Goal: Find specific page/section: Find specific page/section

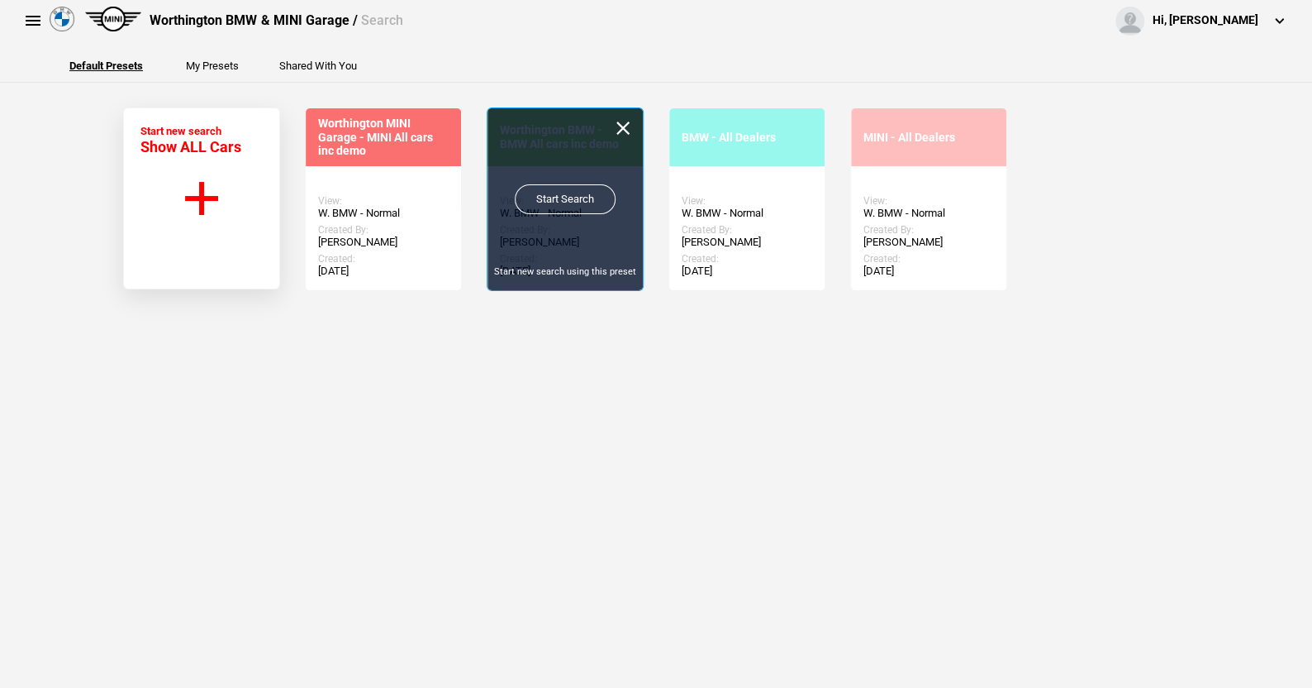
click at [567, 184] on link "Start Search" at bounding box center [565, 199] width 101 height 30
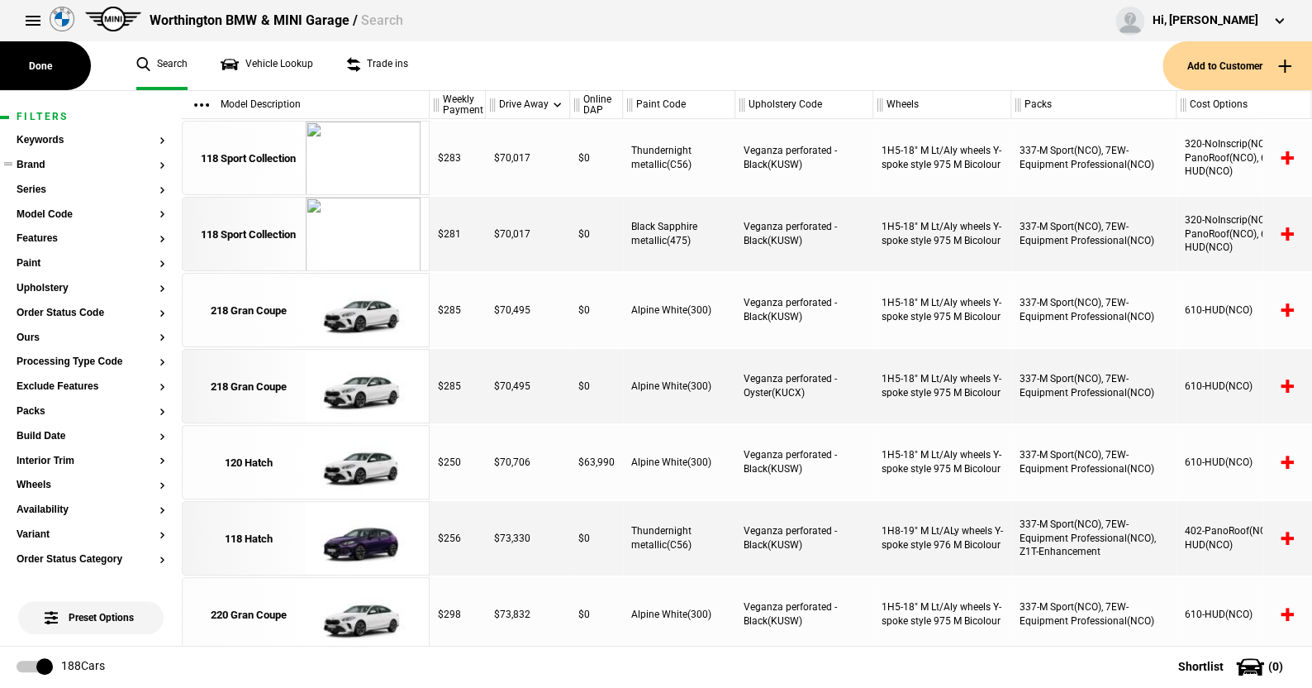
click at [29, 164] on button "Brand" at bounding box center [91, 165] width 149 height 12
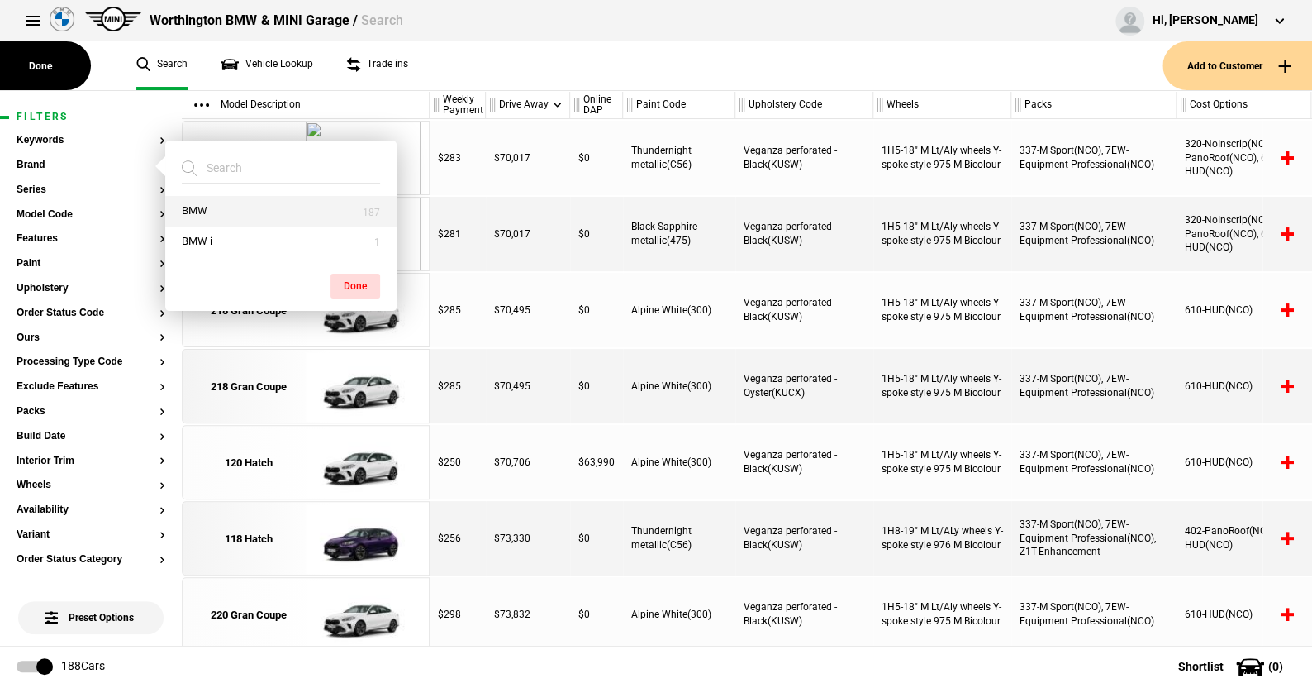
click at [204, 204] on button "BMW" at bounding box center [280, 211] width 231 height 31
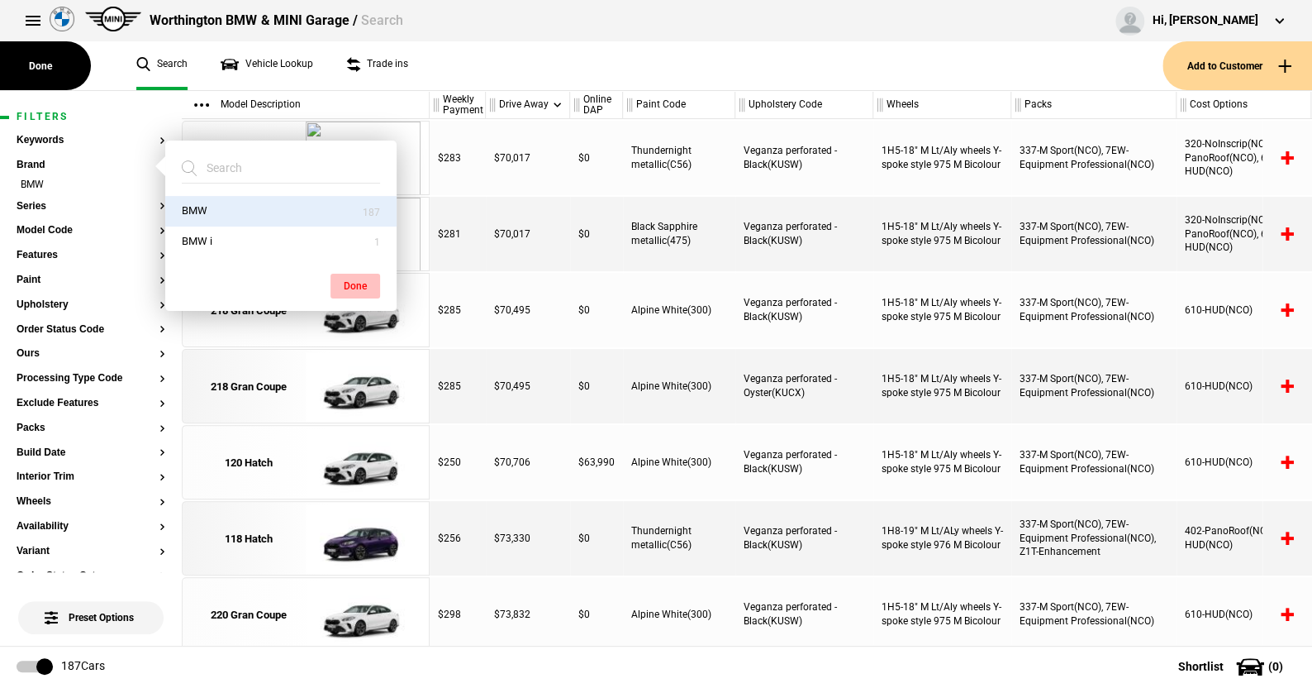
click at [355, 281] on button "Done" at bounding box center [356, 286] width 50 height 25
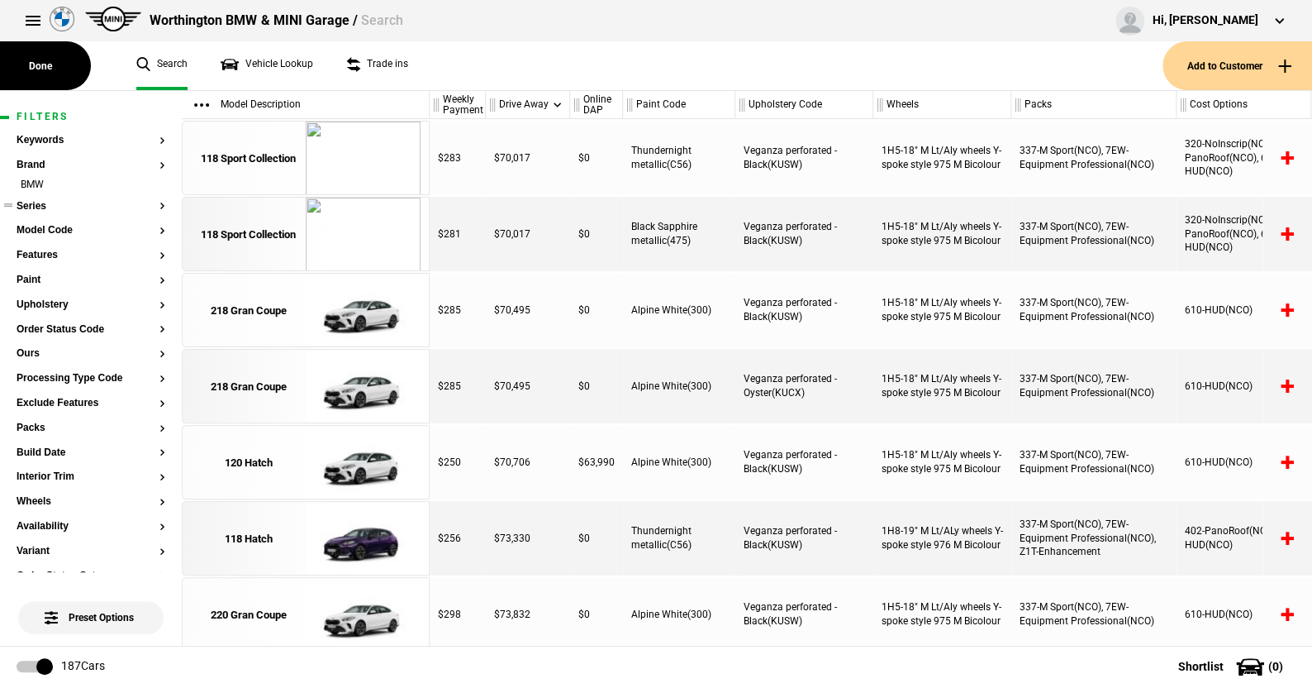
click at [38, 208] on button "Series" at bounding box center [91, 207] width 149 height 12
click at [30, 203] on button "Series" at bounding box center [91, 207] width 149 height 12
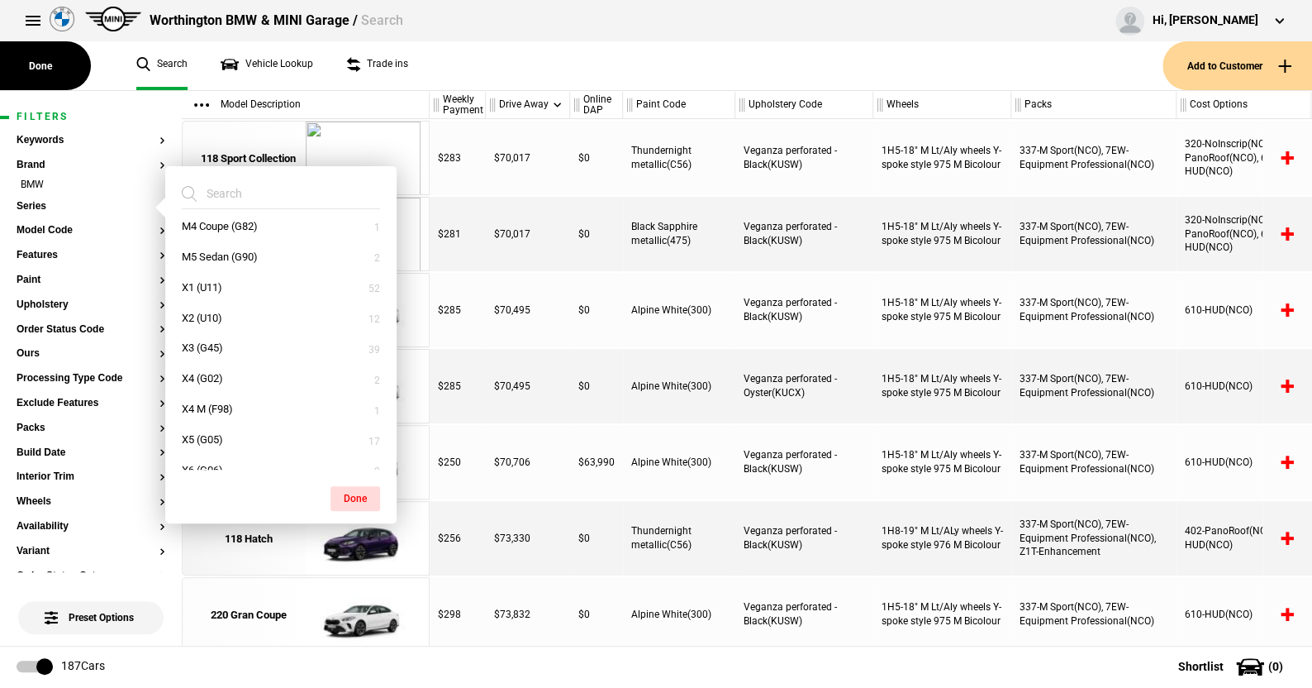
scroll to position [483, 0]
click at [218, 266] on button "X3 (G45)" at bounding box center [280, 271] width 231 height 31
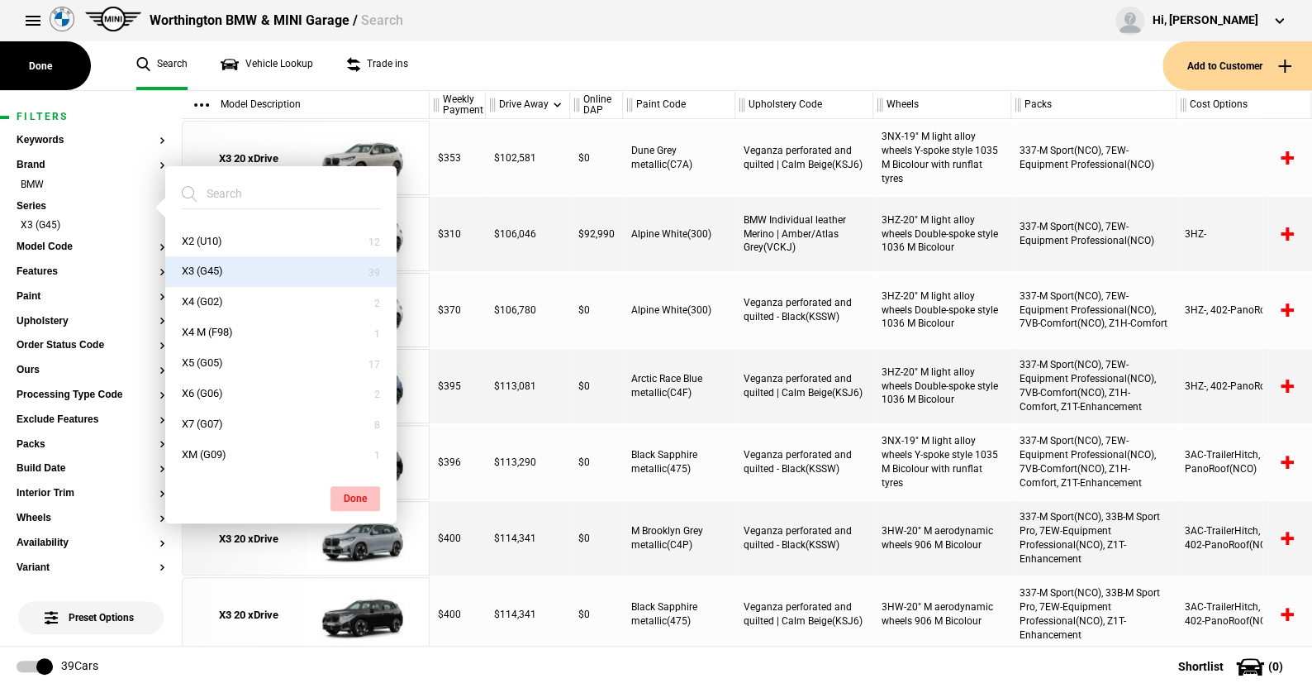
drag, startPoint x: 358, startPoint y: 493, endPoint x: 335, endPoint y: 474, distance: 29.4
click at [357, 492] on button "Done" at bounding box center [356, 498] width 50 height 25
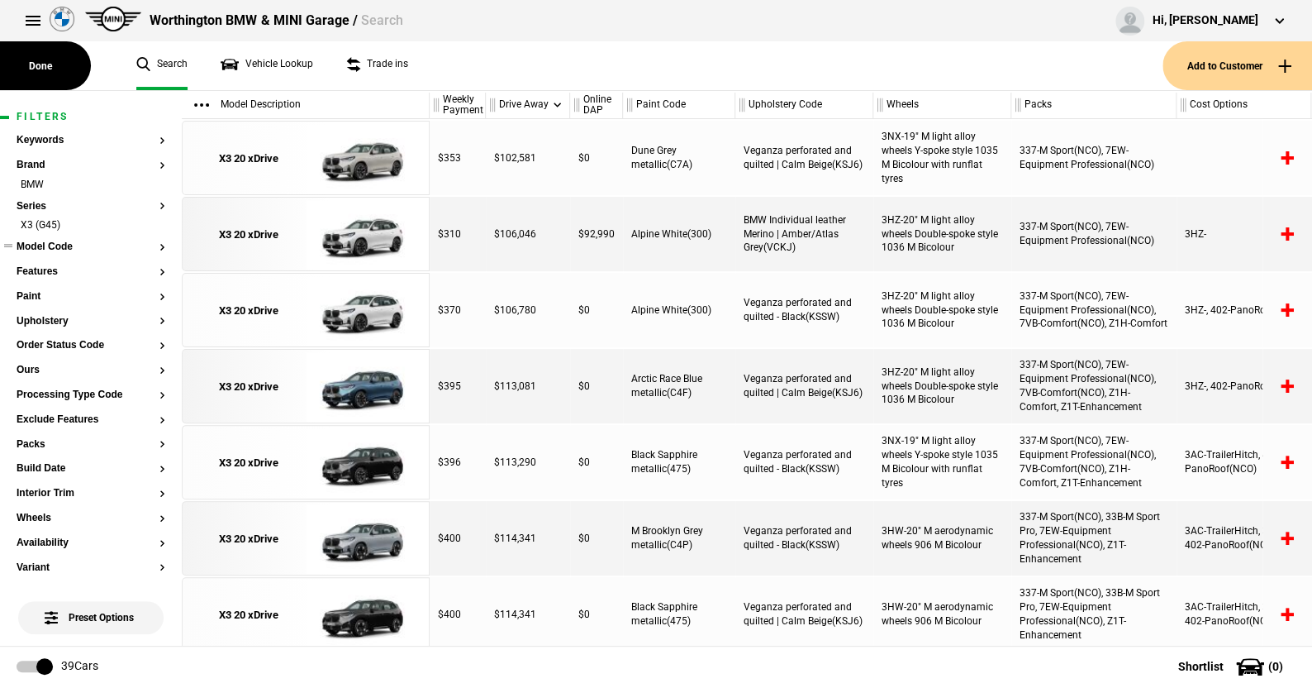
click at [50, 246] on button "Model Code" at bounding box center [91, 247] width 149 height 12
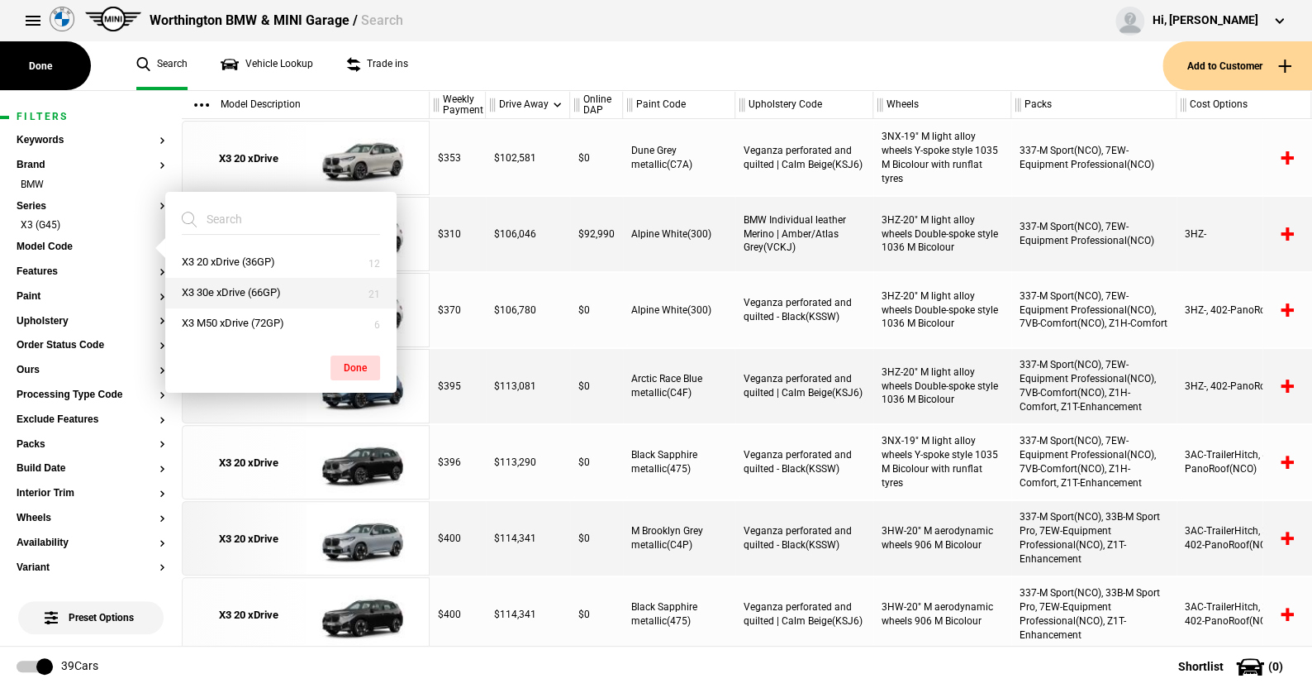
click at [232, 287] on button "X3 30e xDrive (66GP)" at bounding box center [280, 293] width 231 height 31
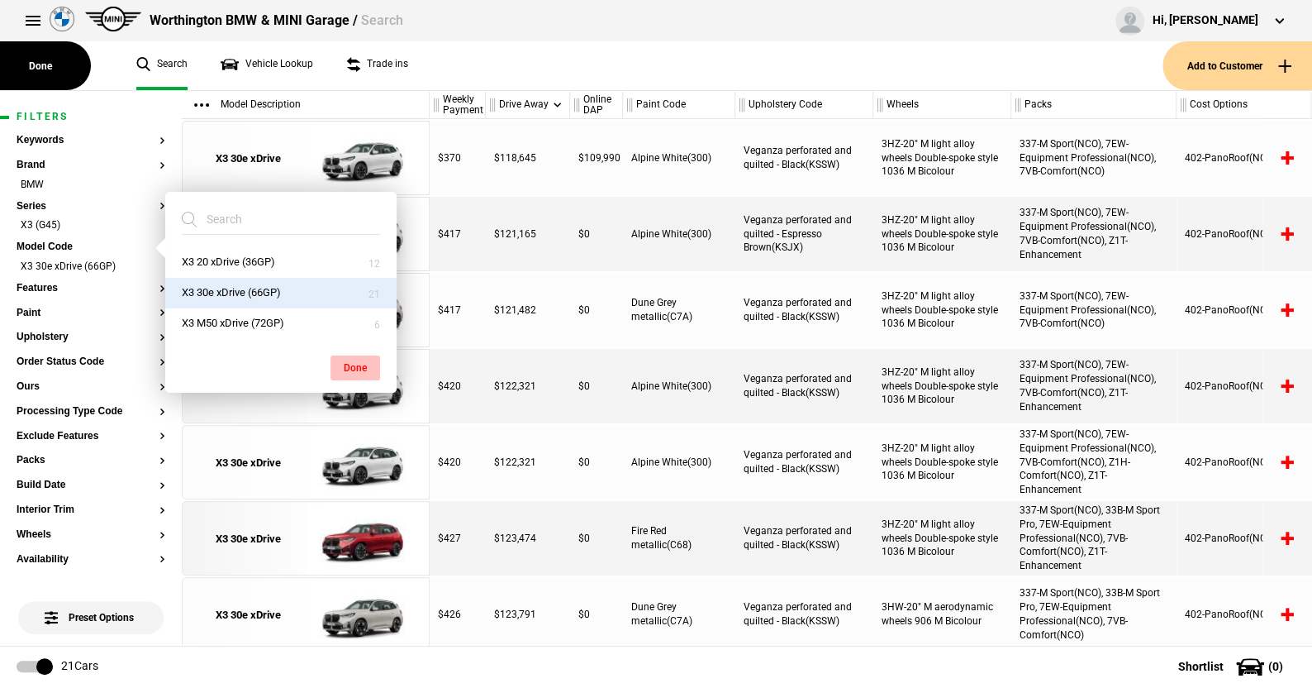
click at [350, 364] on button "Done" at bounding box center [356, 367] width 50 height 25
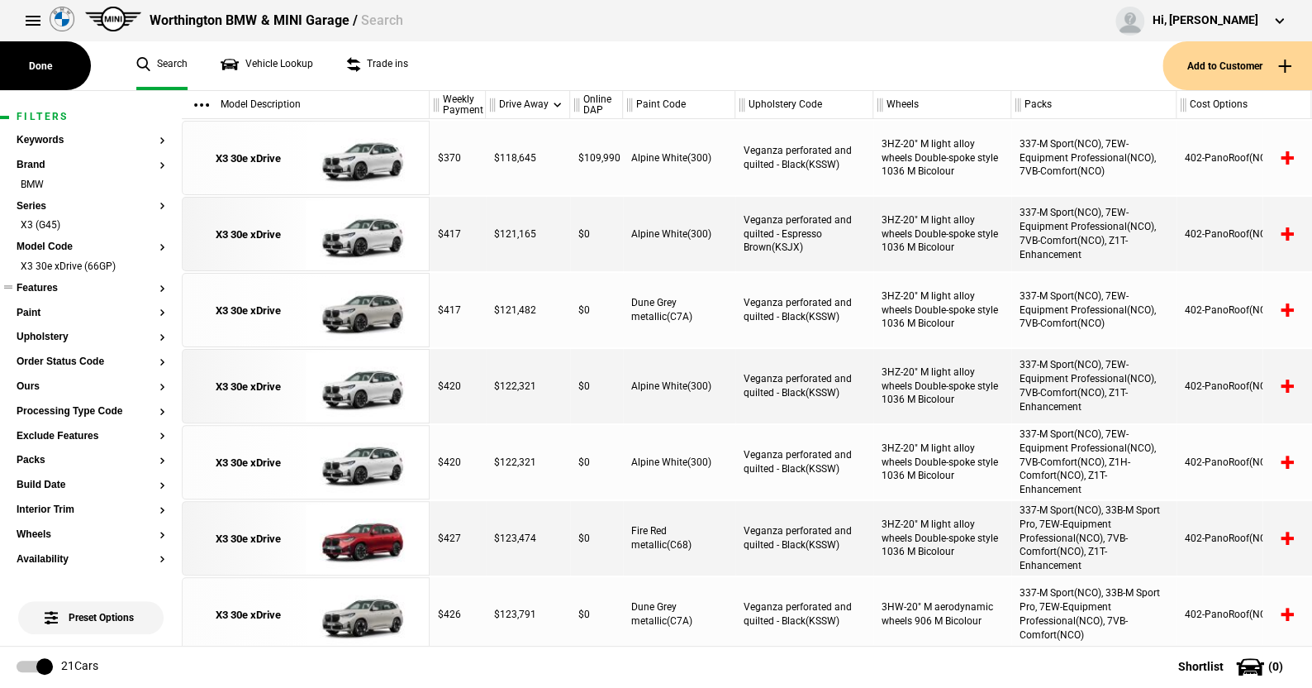
click at [47, 289] on button "Features" at bounding box center [91, 289] width 149 height 12
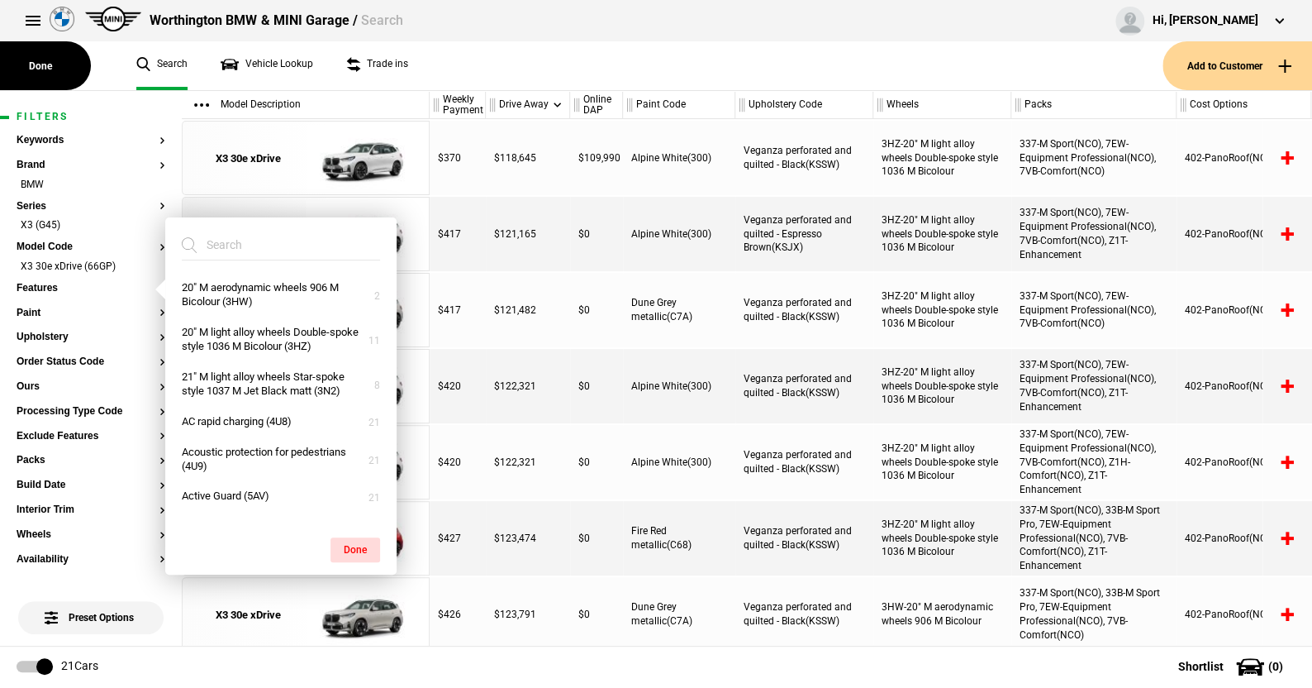
click at [456, 57] on ul "Search Vehicle Lookup Trade ins" at bounding box center [641, 65] width 1043 height 49
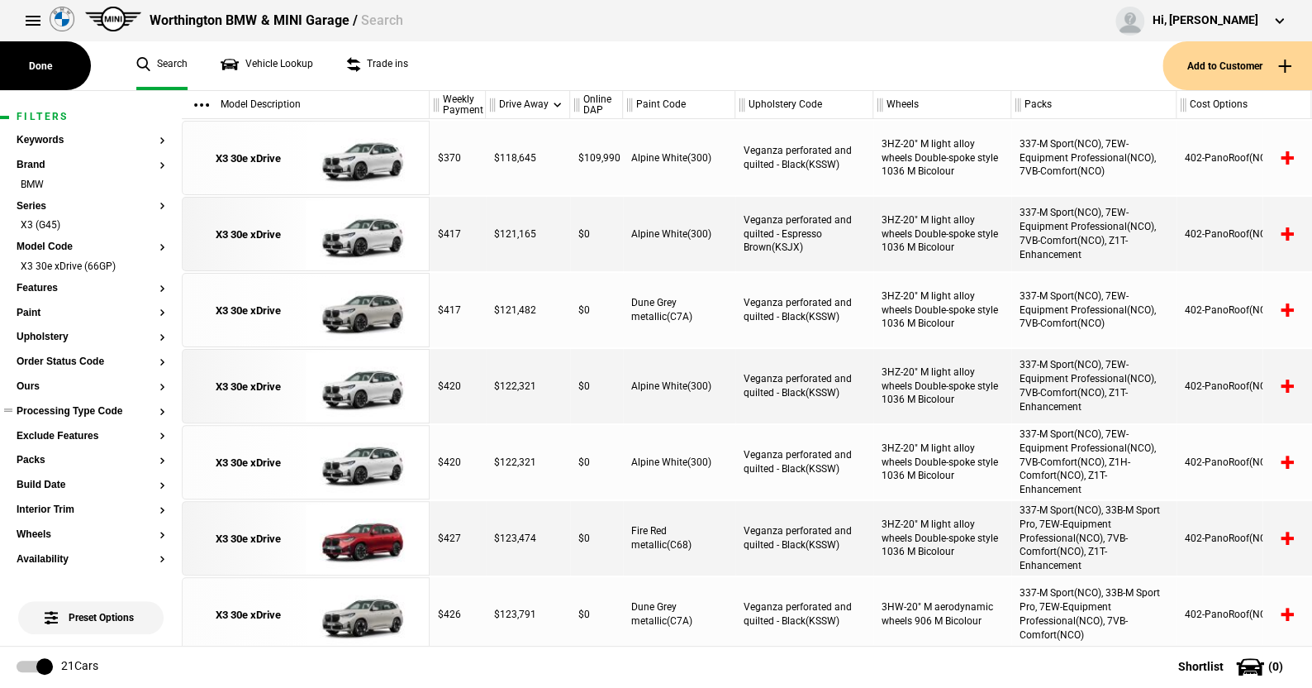
click at [88, 408] on button "Processing Type Code" at bounding box center [91, 412] width 149 height 12
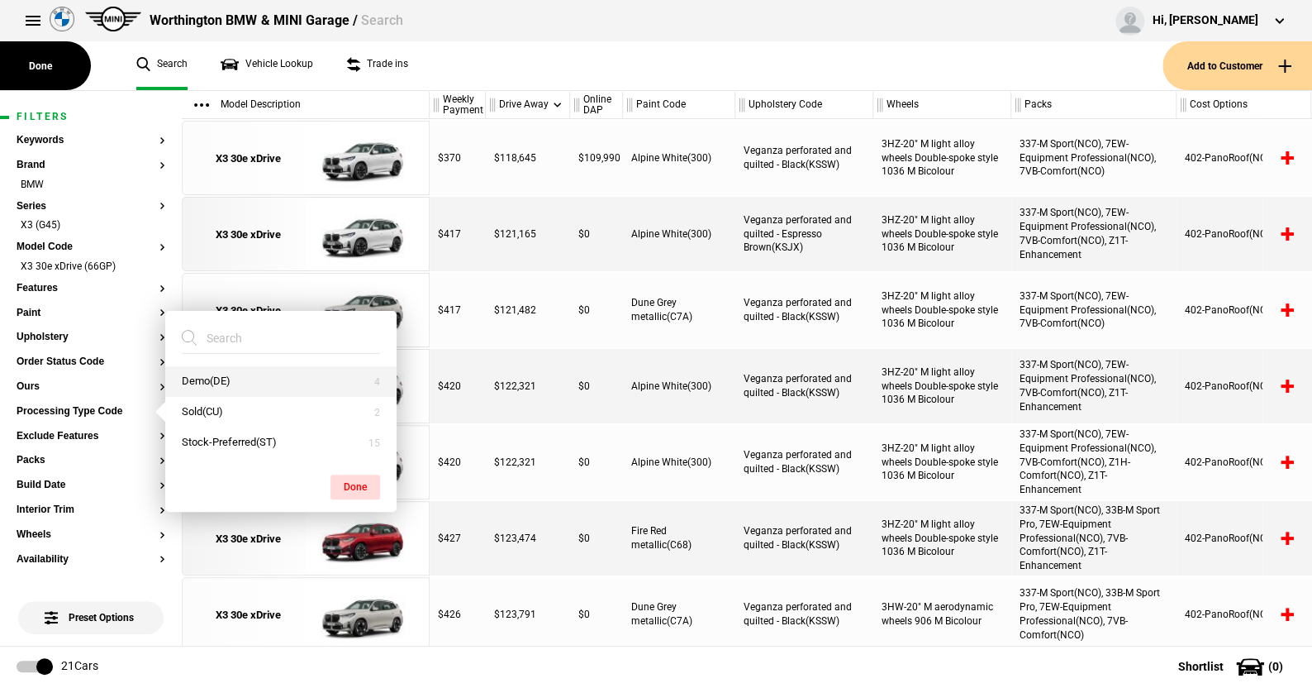
click at [213, 374] on button "Demo(DE)" at bounding box center [280, 381] width 231 height 31
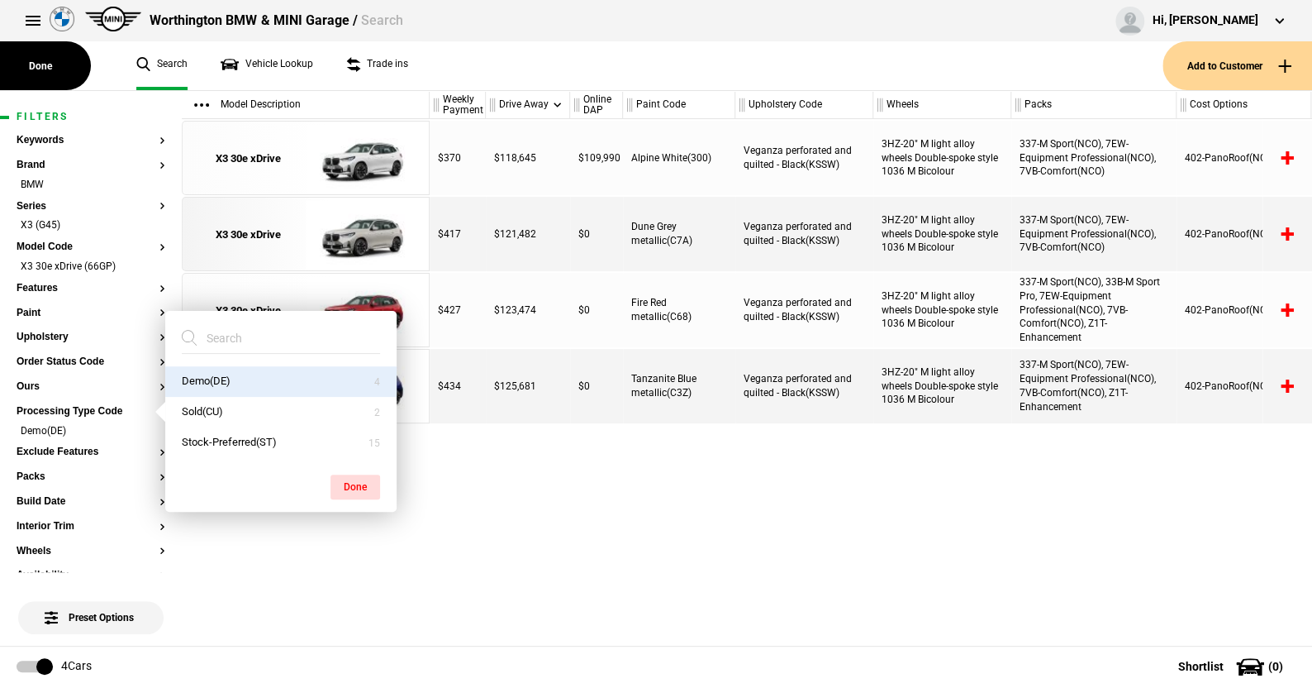
click at [532, 69] on ul "Search Vehicle Lookup Trade ins" at bounding box center [641, 65] width 1043 height 49
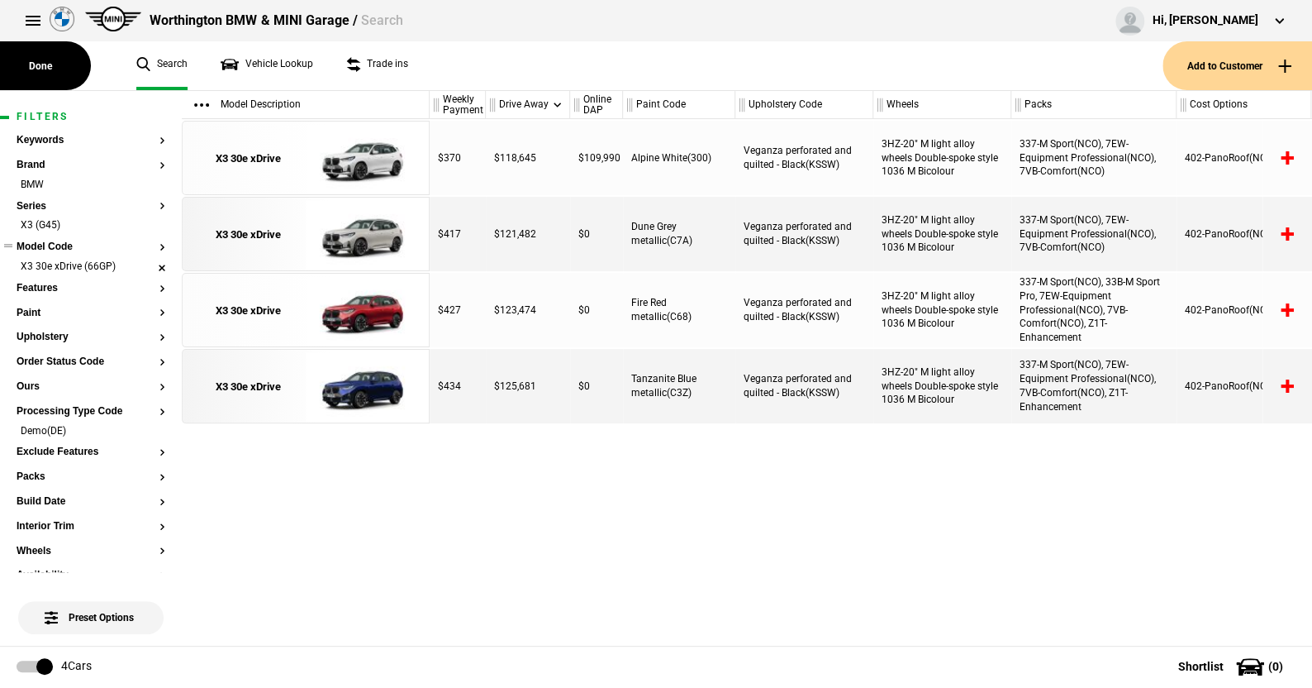
click at [146, 266] on li "X3 30e xDrive (66GP)" at bounding box center [91, 267] width 149 height 17
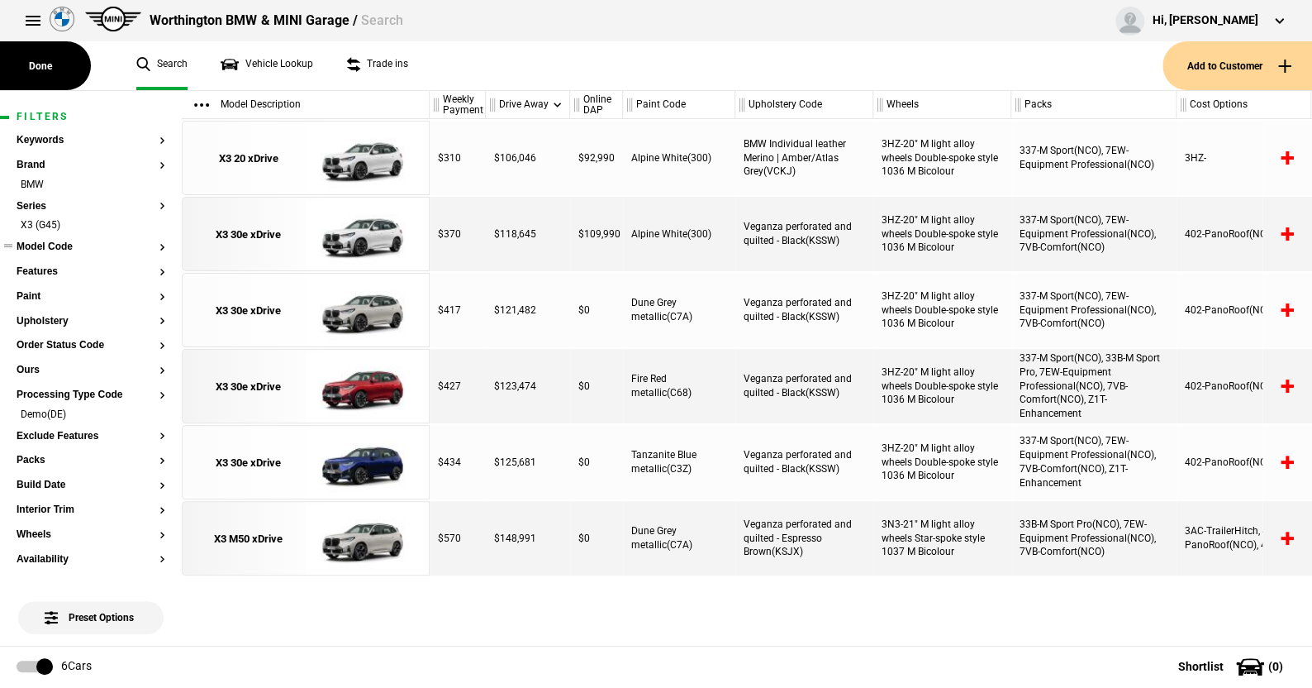
click at [65, 248] on button "Model Code" at bounding box center [91, 247] width 149 height 12
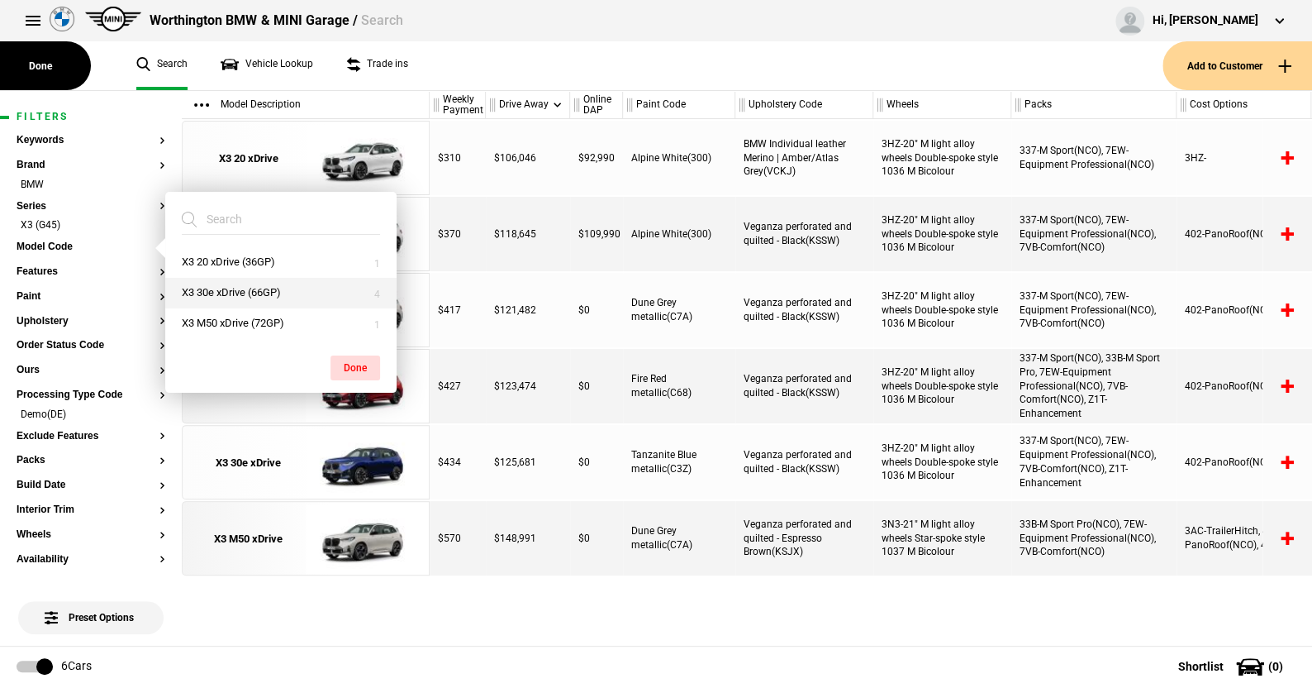
click at [221, 285] on button "X3 30e xDrive (66GP)" at bounding box center [280, 293] width 231 height 31
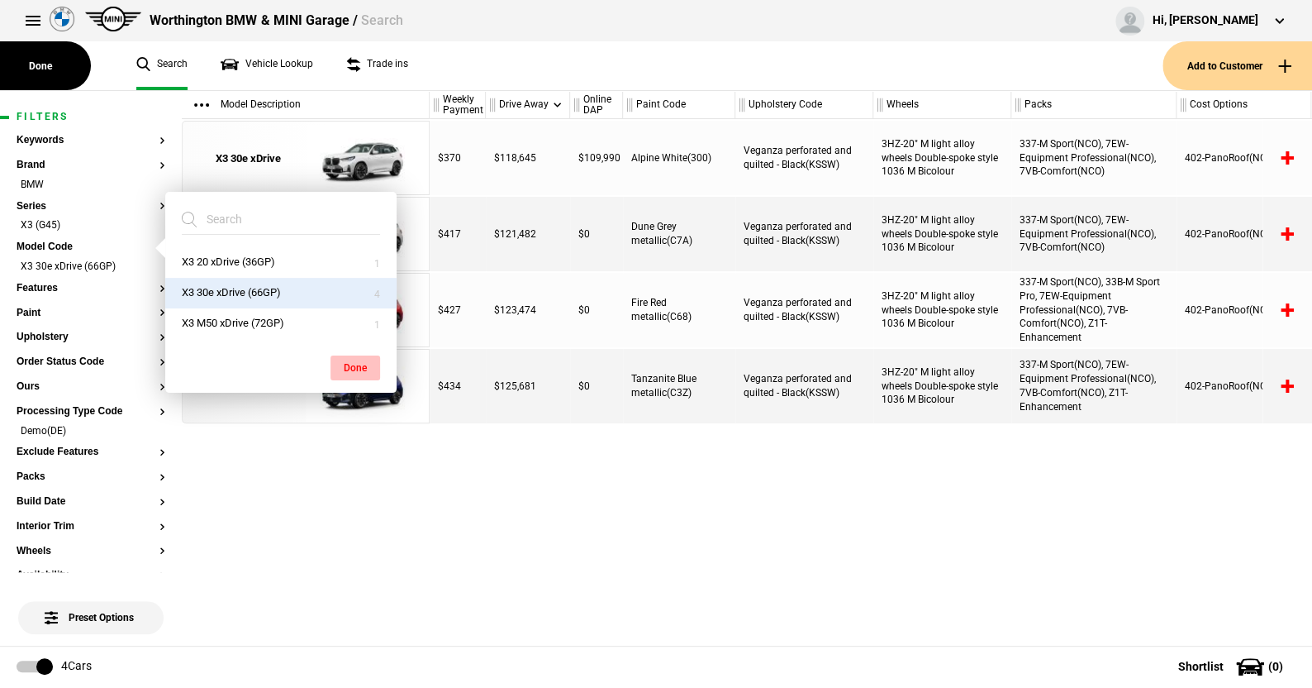
click at [362, 364] on button "Done" at bounding box center [356, 367] width 50 height 25
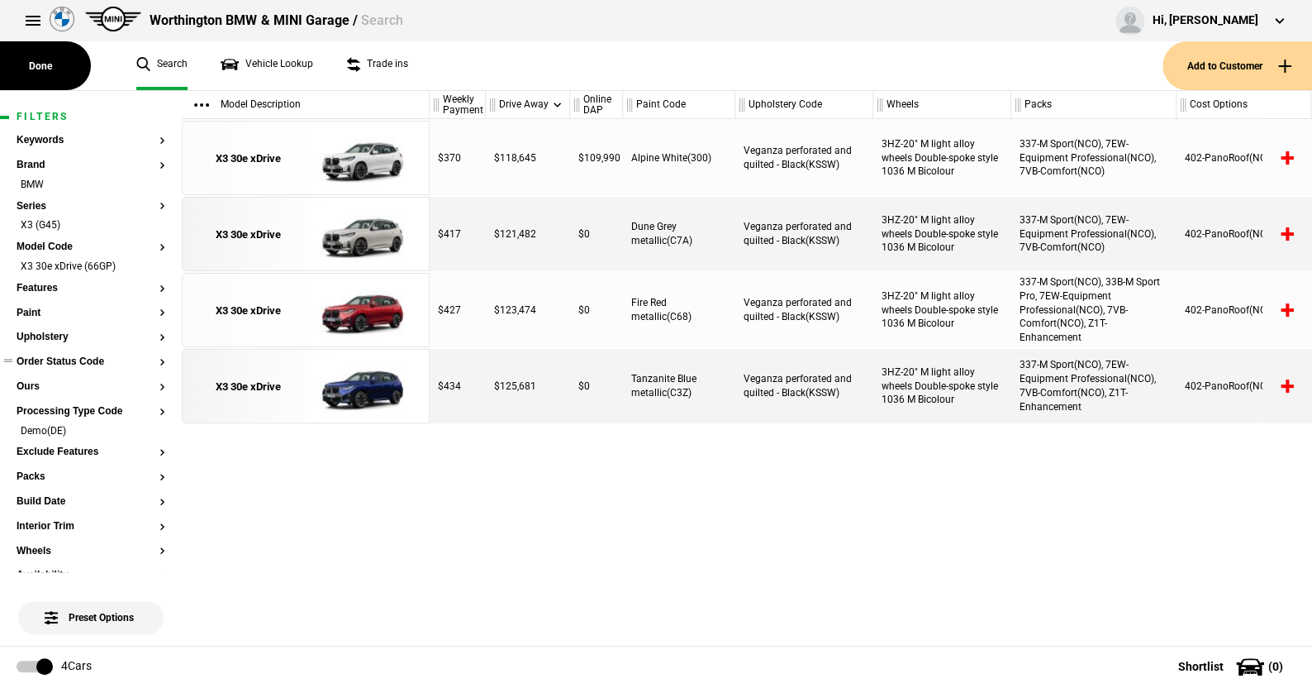
click at [81, 362] on button "Order Status Code" at bounding box center [91, 362] width 149 height 12
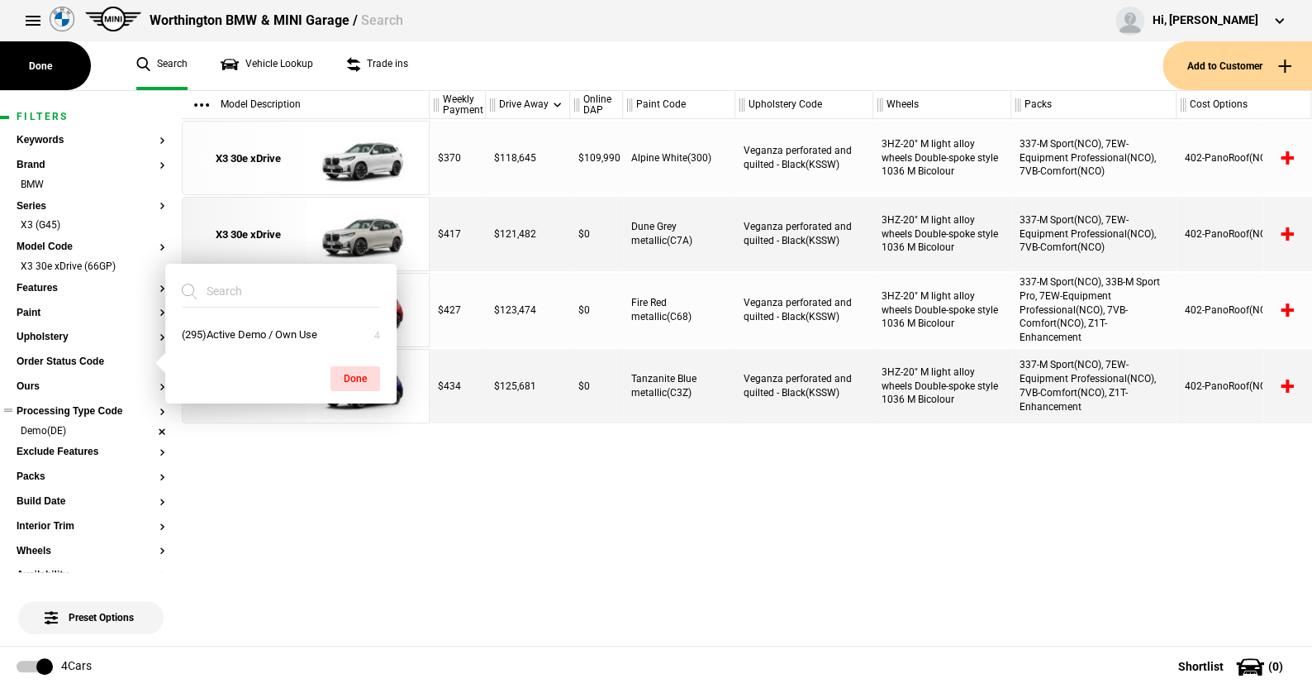
click at [145, 430] on li "Demo(DE)" at bounding box center [91, 432] width 149 height 17
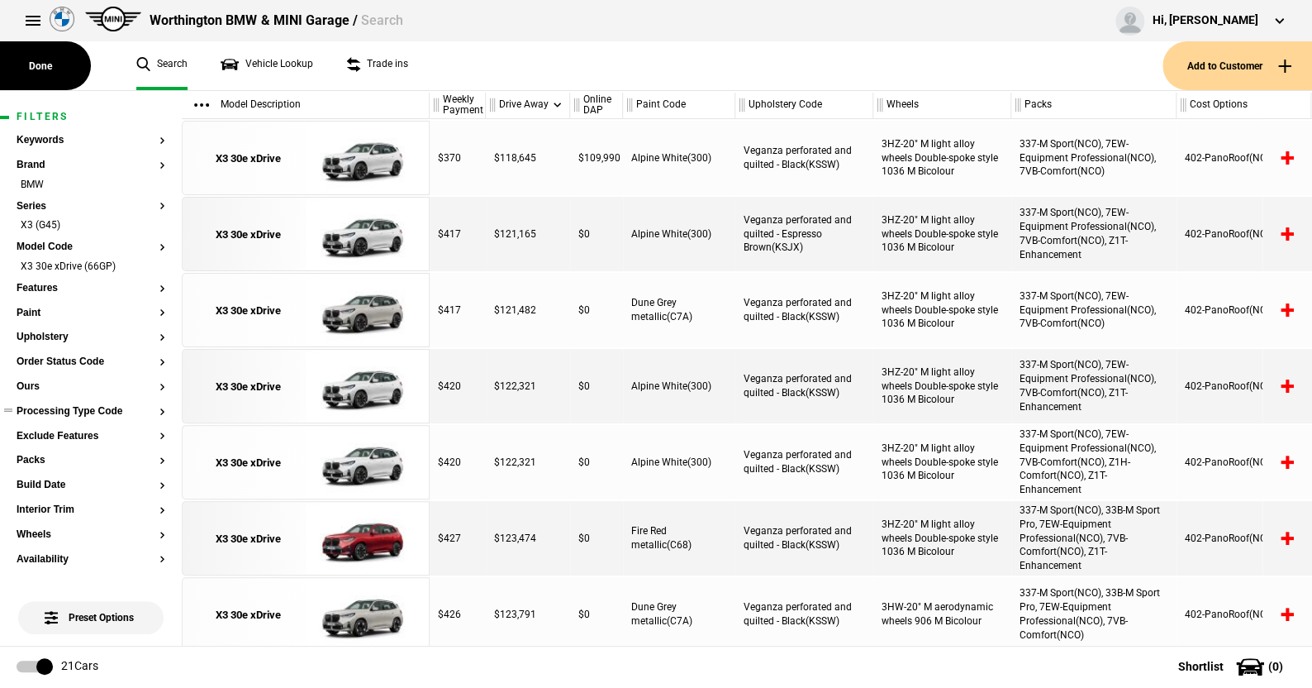
click at [105, 408] on button "Processing Type Code" at bounding box center [91, 412] width 149 height 12
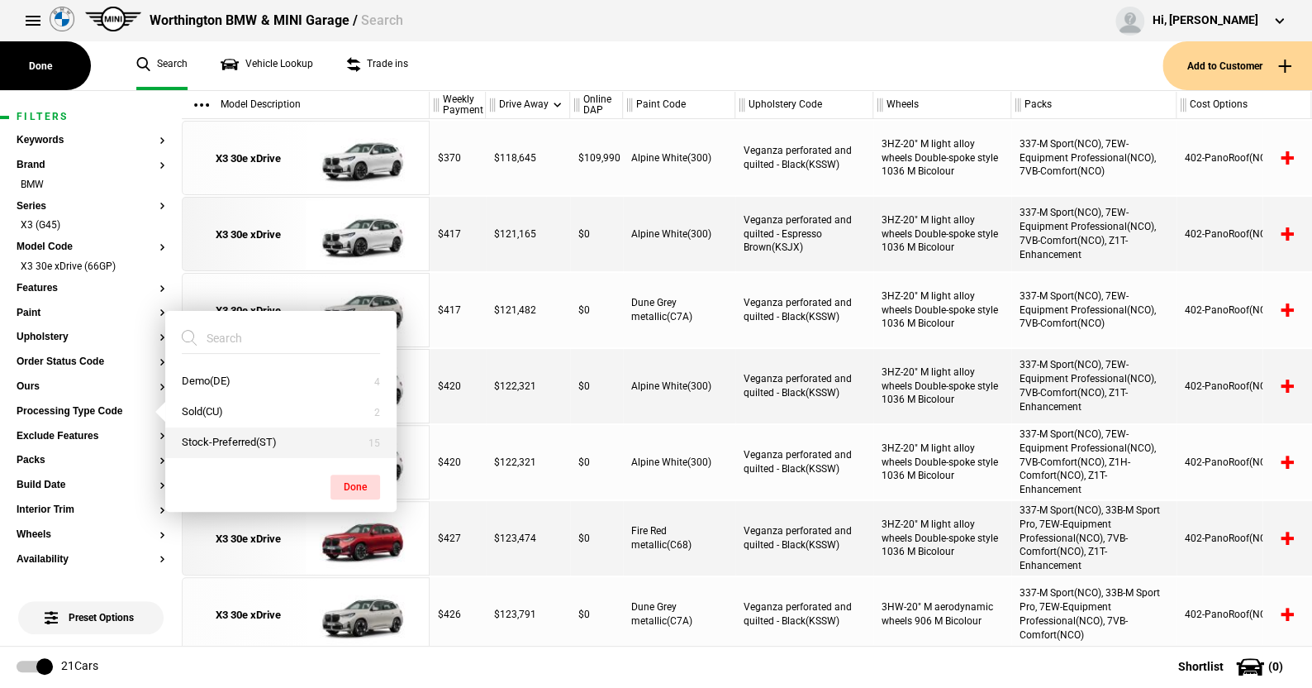
click at [220, 438] on button "Stock-Preferred(ST)" at bounding box center [280, 442] width 231 height 31
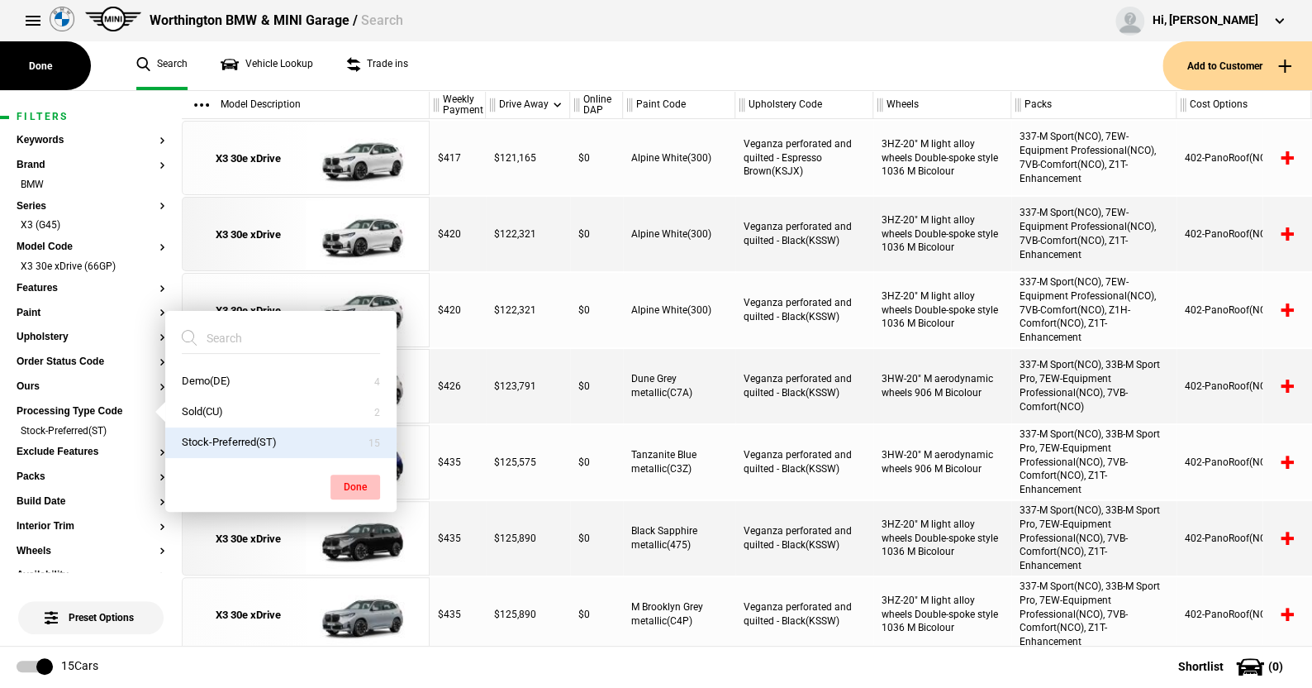
click at [345, 476] on button "Done" at bounding box center [356, 486] width 50 height 25
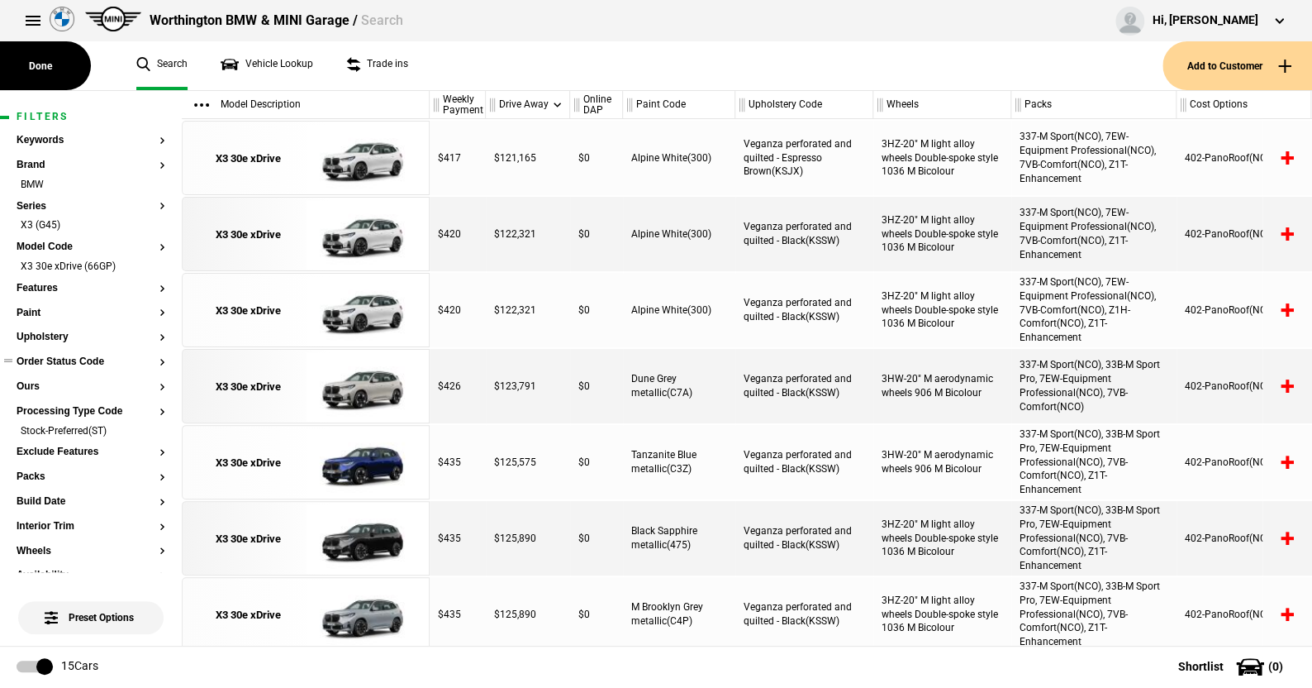
click at [77, 357] on button "Order Status Code" at bounding box center [91, 362] width 149 height 12
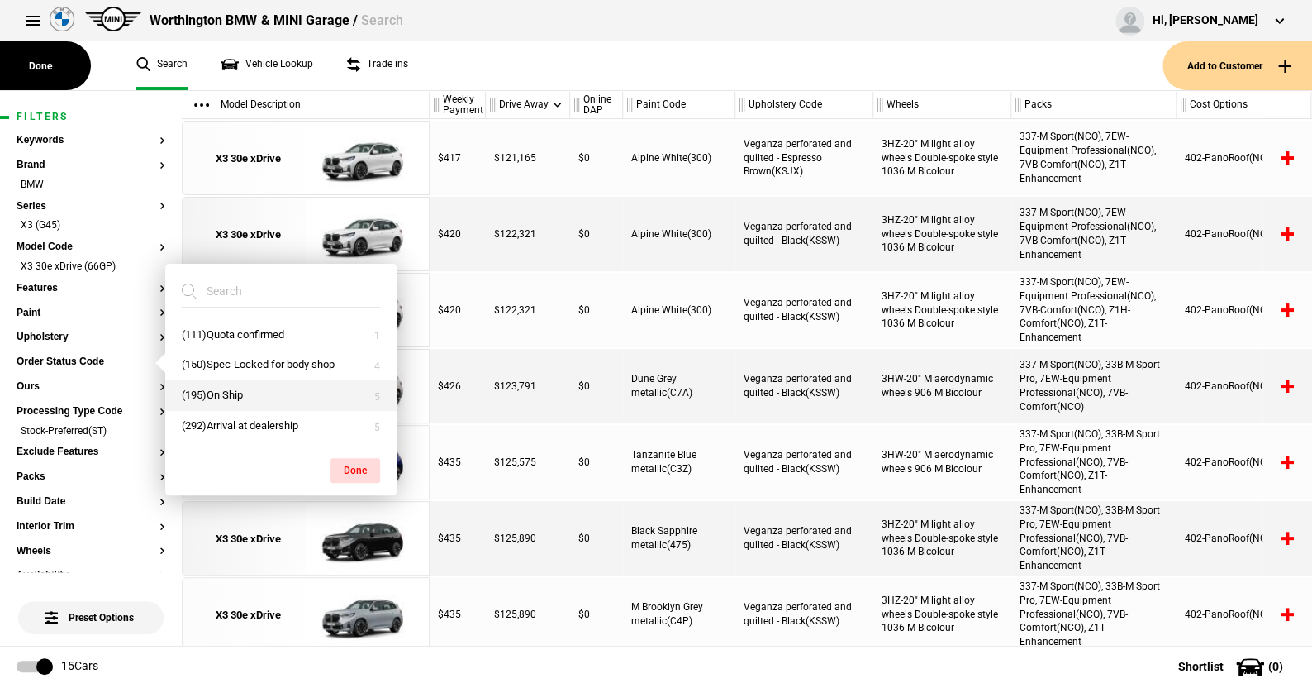
click at [218, 393] on button "(195)On Ship" at bounding box center [280, 395] width 231 height 31
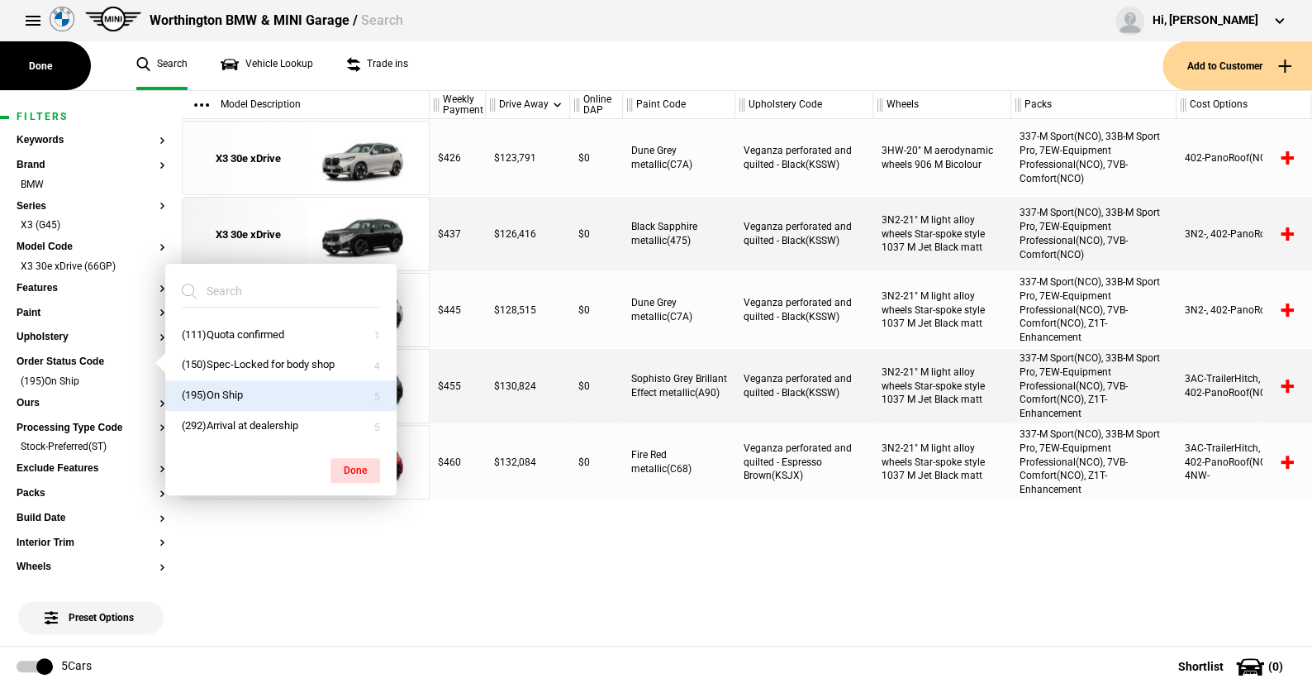
click at [473, 67] on ul "Search Vehicle Lookup Trade ins" at bounding box center [641, 65] width 1043 height 49
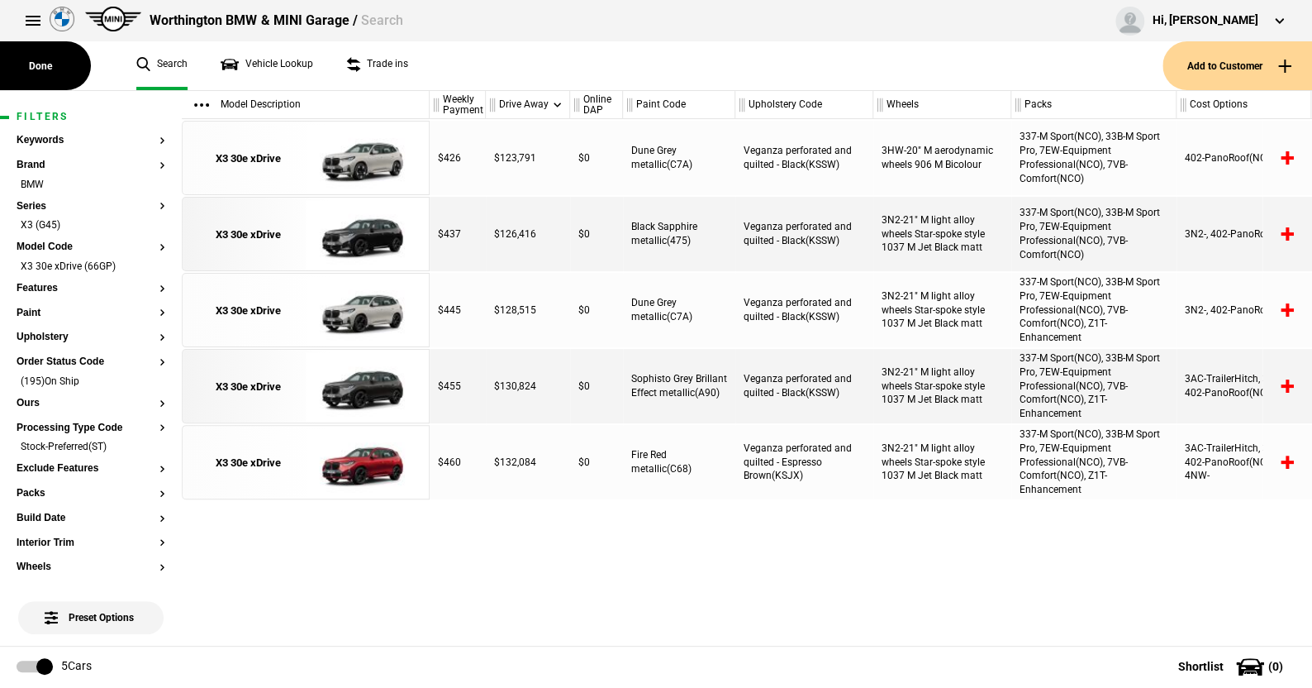
drag, startPoint x: 149, startPoint y: 444, endPoint x: 156, endPoint y: 426, distance: 18.9
click at [149, 443] on li "Stock-Preferred(ST)" at bounding box center [91, 448] width 149 height 17
click at [146, 379] on li "(195)On Ship" at bounding box center [91, 382] width 149 height 17
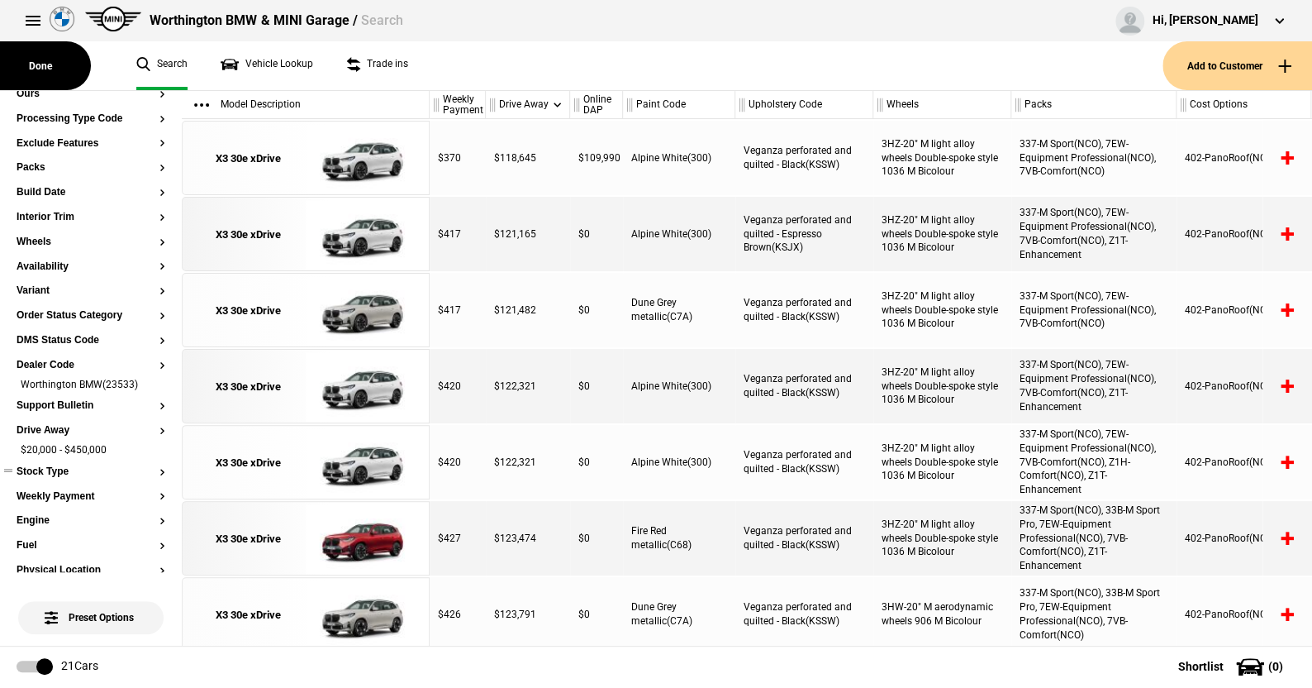
scroll to position [331, 0]
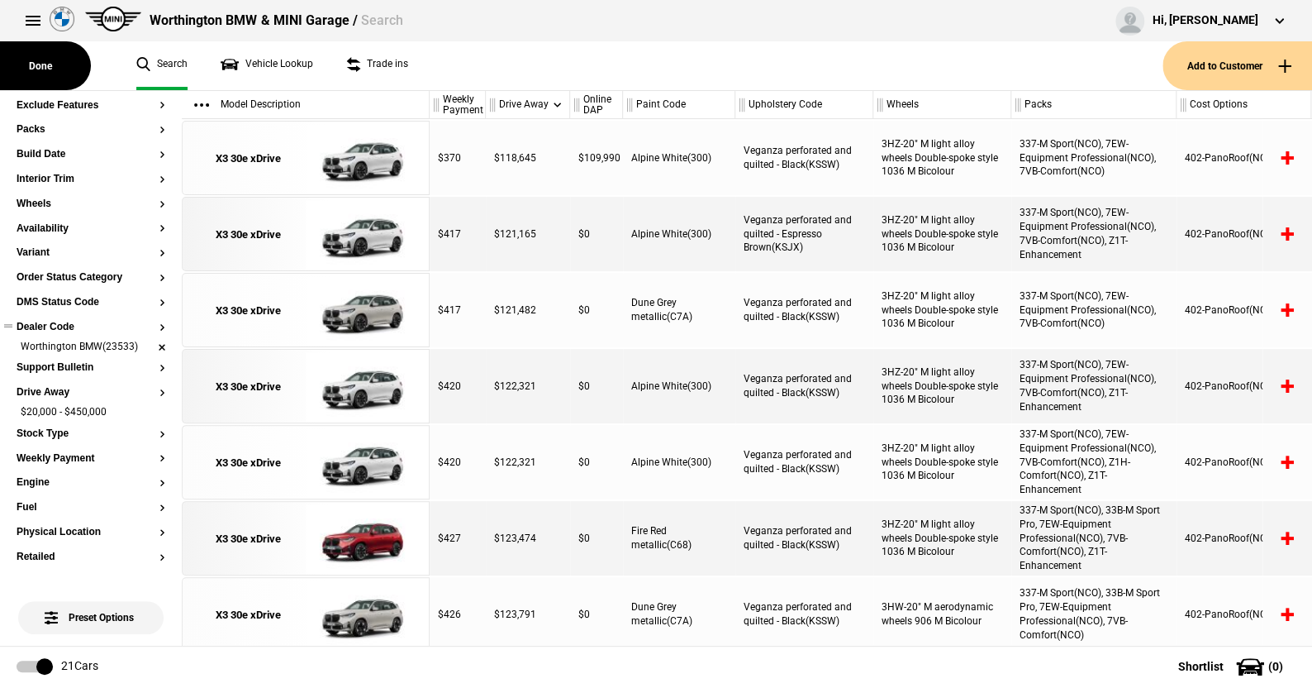
click at [145, 345] on li "Worthington BMW(23533)" at bounding box center [91, 348] width 149 height 17
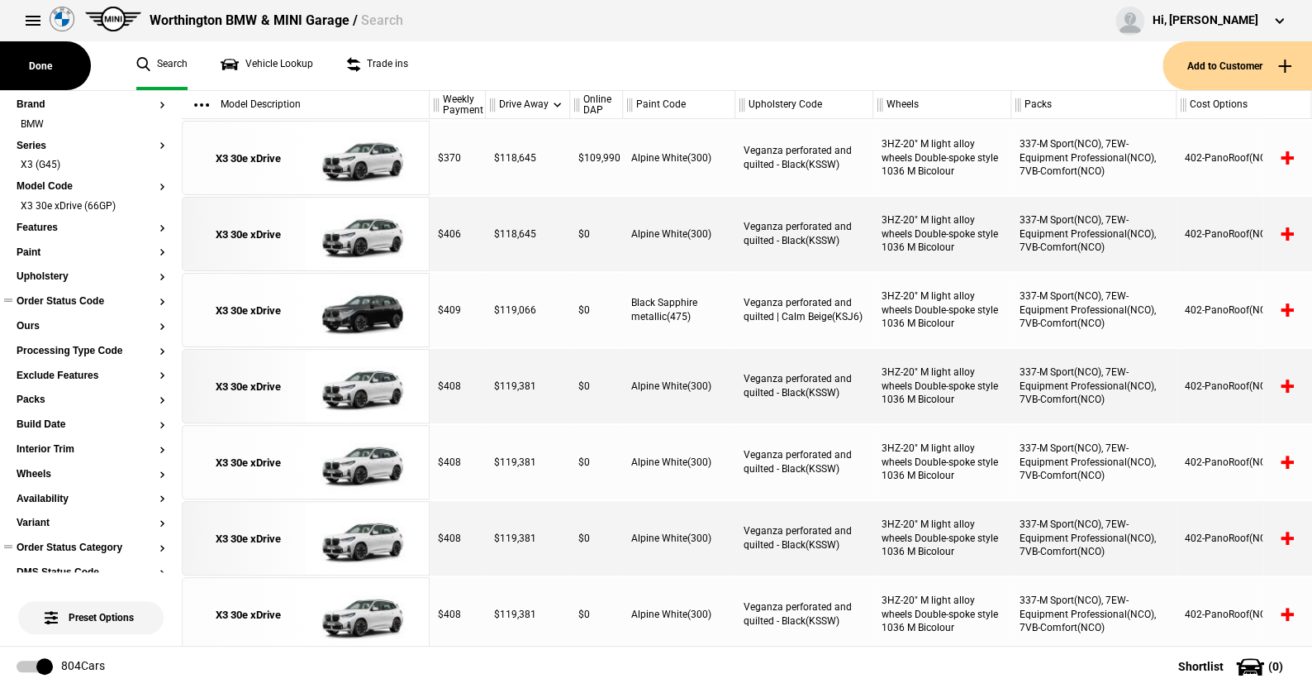
scroll to position [0, 0]
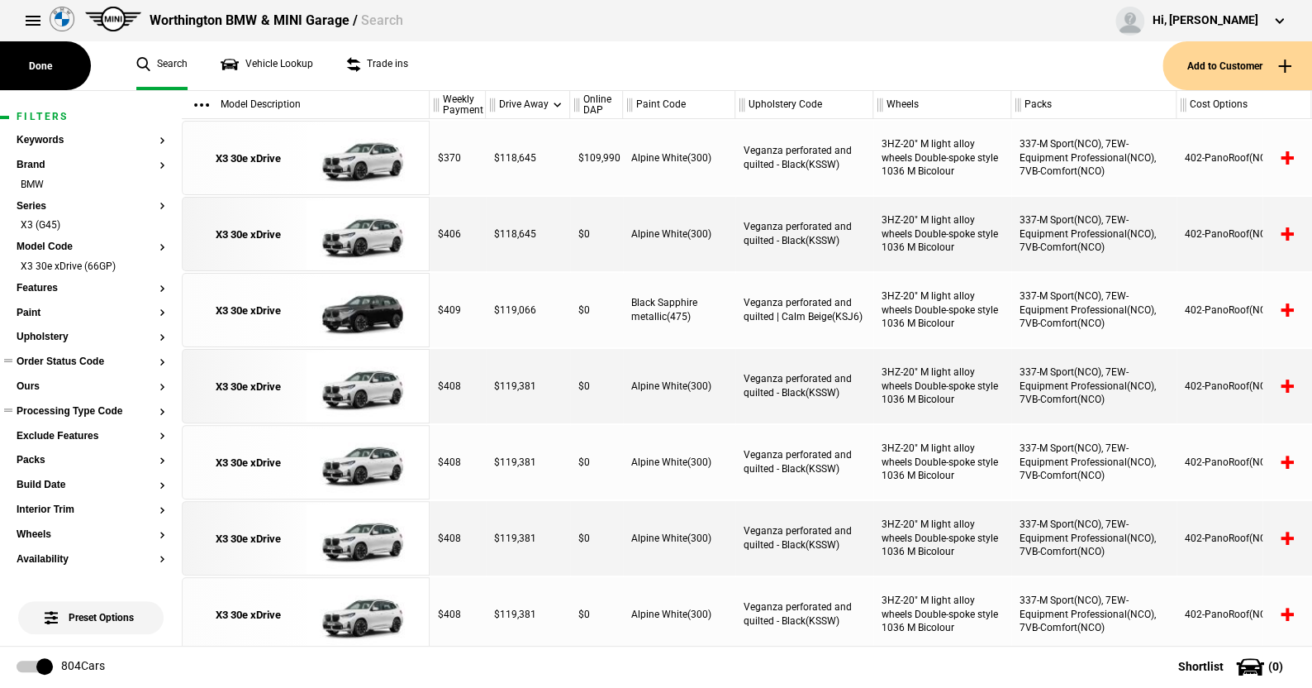
click at [85, 412] on button "Processing Type Code" at bounding box center [91, 412] width 149 height 12
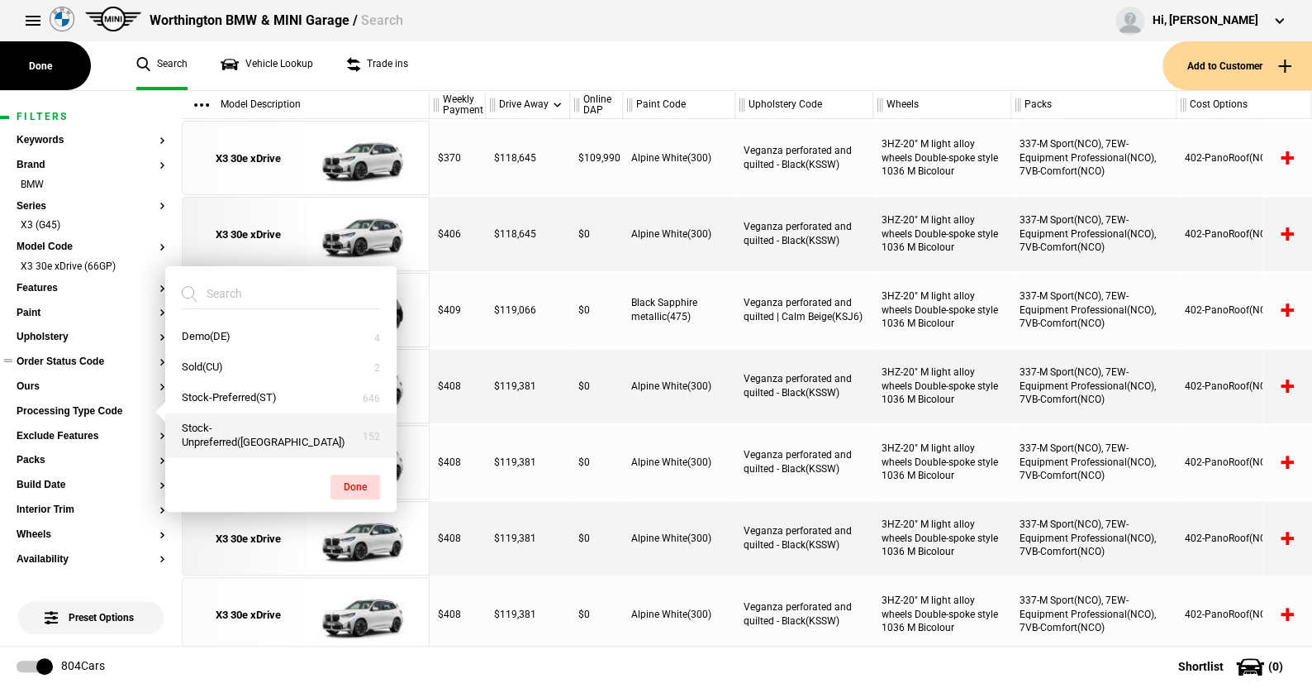
click at [209, 432] on button "Stock-Unpreferred(US)" at bounding box center [280, 435] width 231 height 45
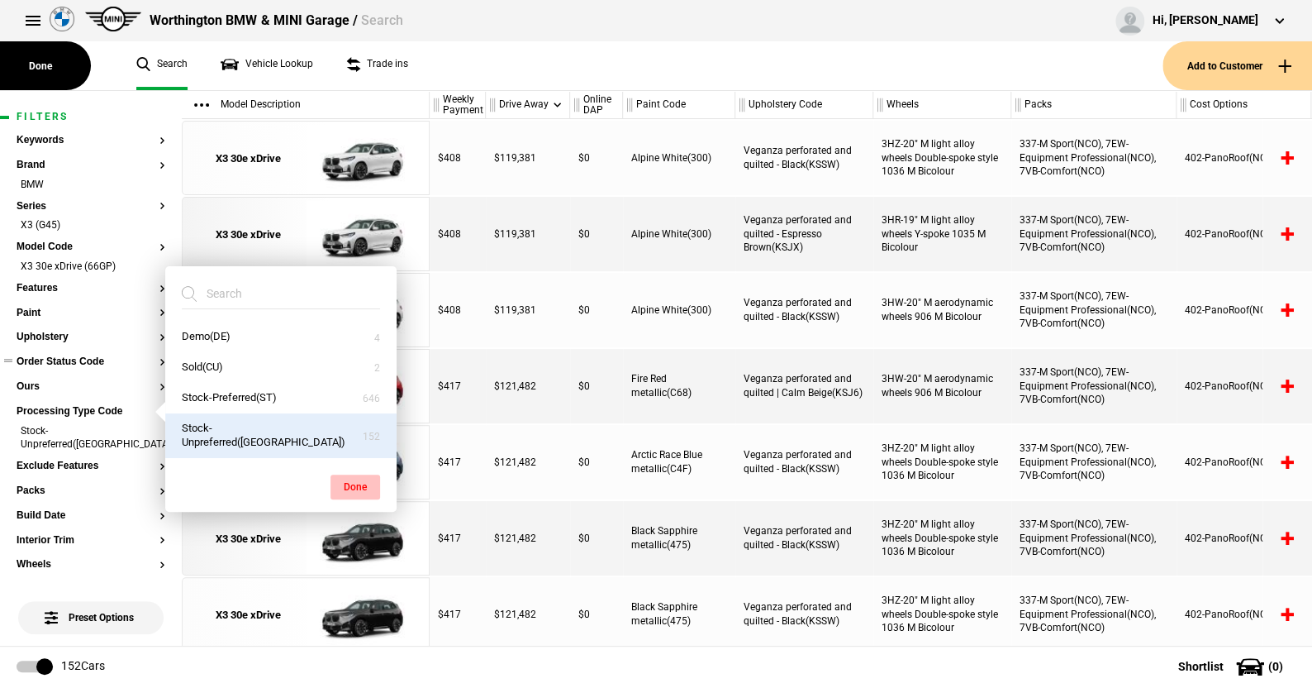
click at [345, 480] on button "Done" at bounding box center [356, 486] width 50 height 25
